Goal: Find specific page/section: Find specific page/section

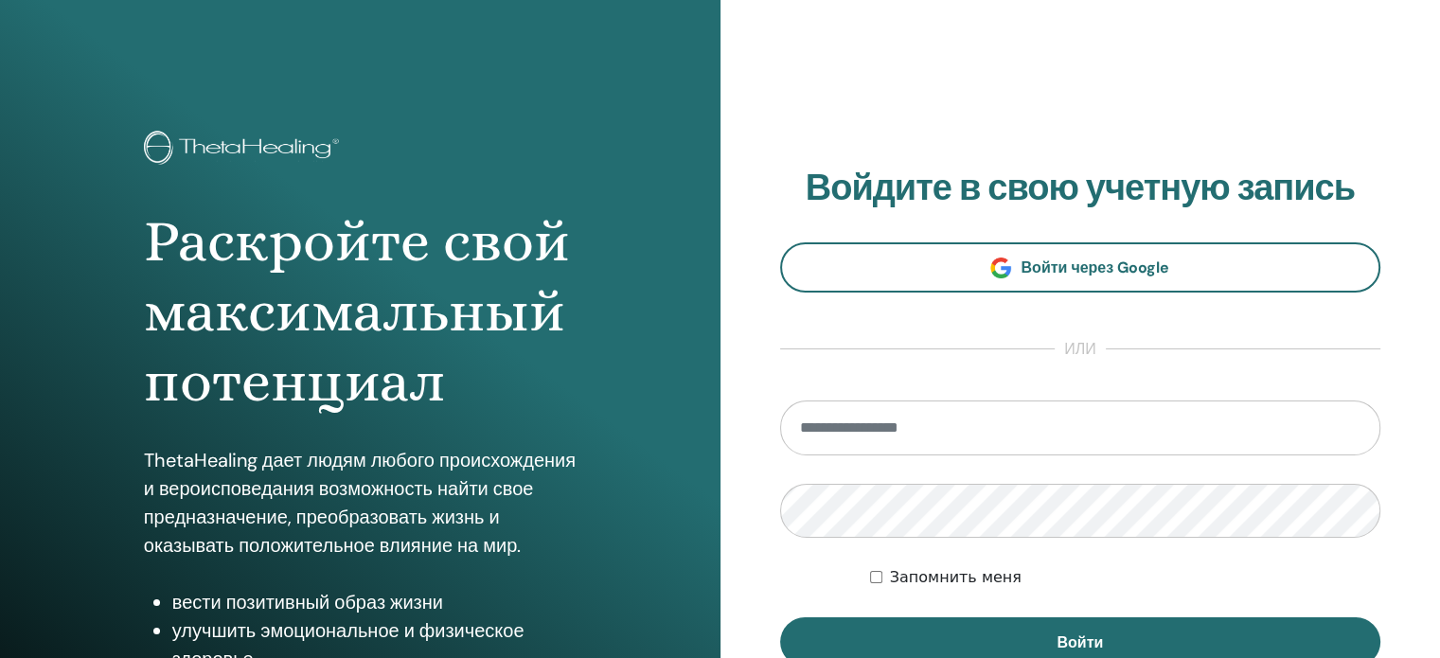
click at [835, 438] on input "email" at bounding box center [1080, 428] width 601 height 55
type input "**********"
click at [780, 617] on button "Войти" at bounding box center [1080, 641] width 601 height 49
